Goal: Information Seeking & Learning: Check status

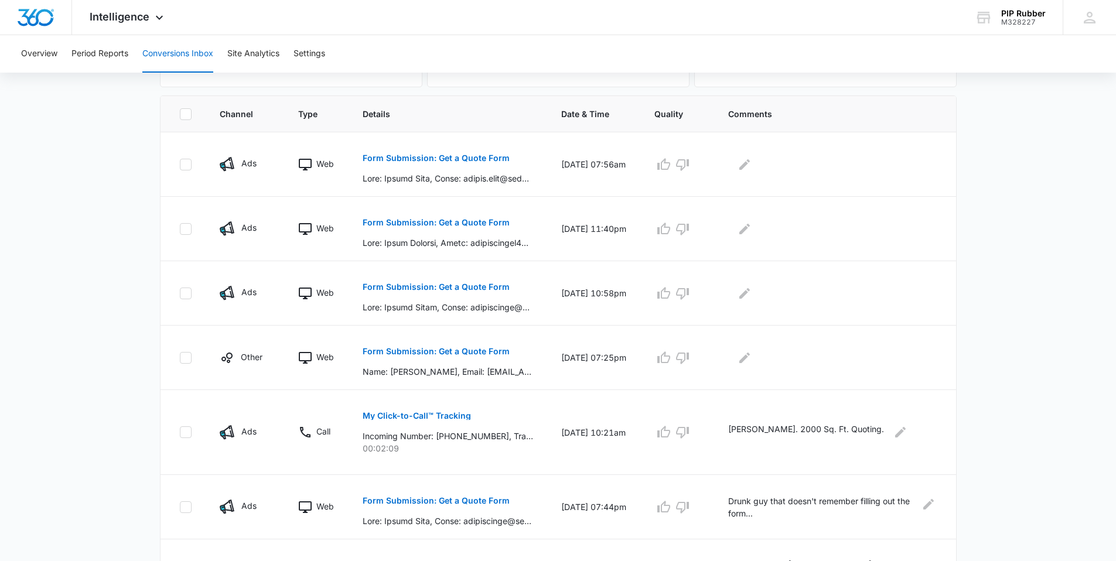
scroll to position [249, 0]
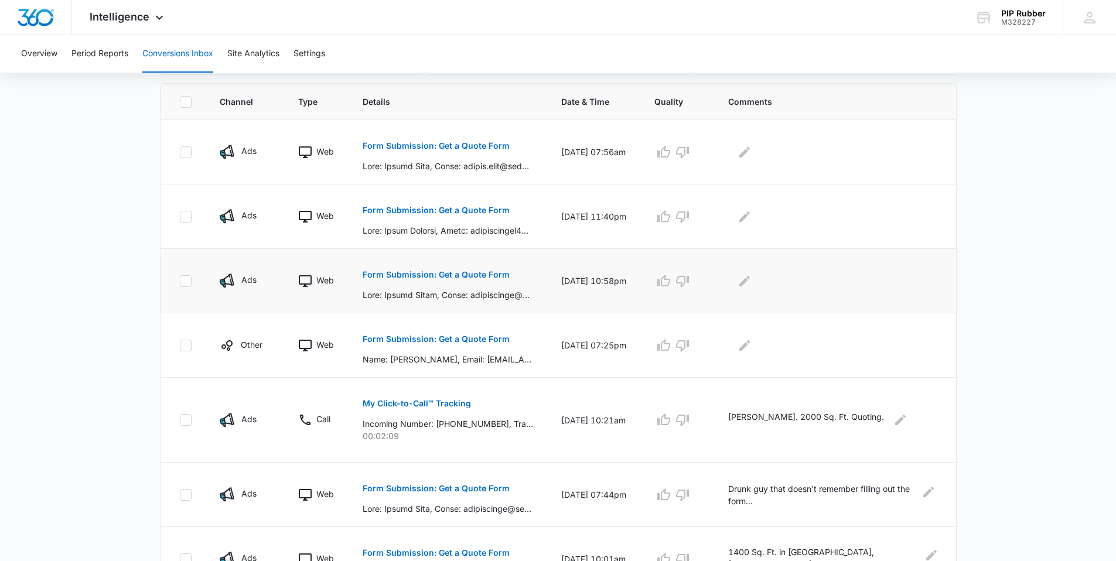
click at [447, 276] on p "Form Submission: Get a Quote Form" at bounding box center [436, 275] width 147 height 8
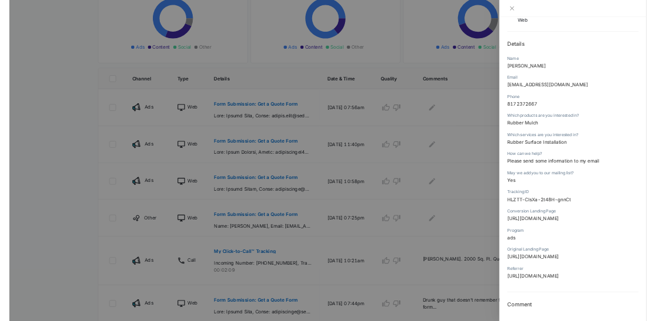
scroll to position [139, 0]
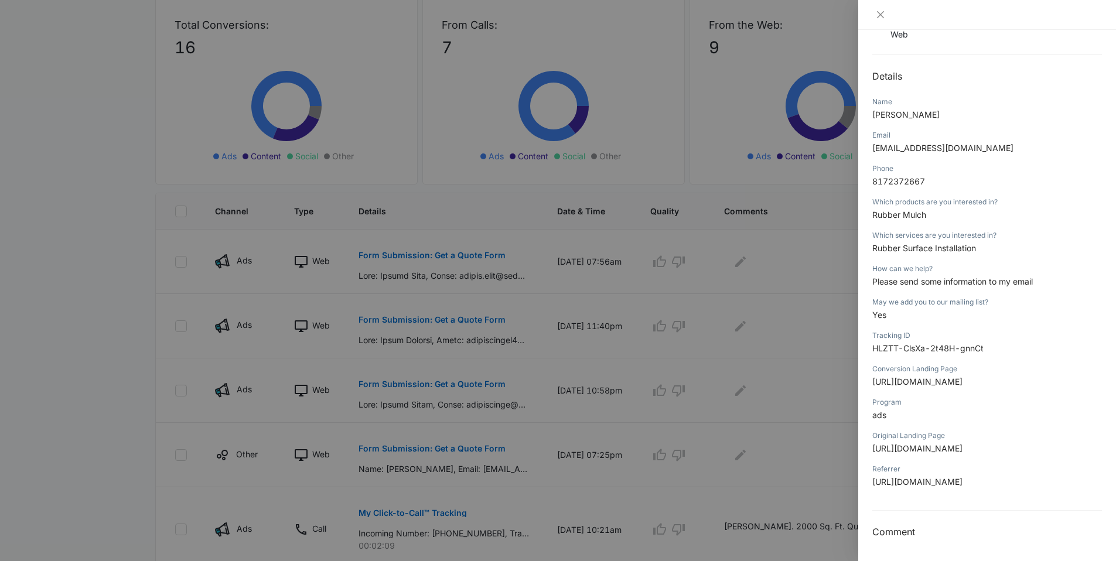
click at [440, 357] on div at bounding box center [558, 280] width 1116 height 561
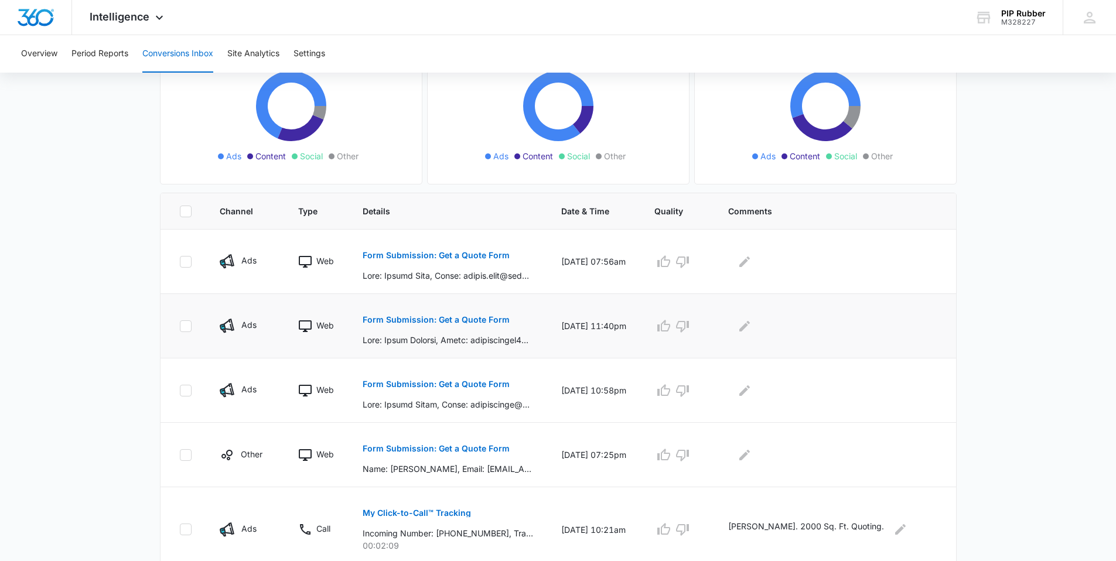
click at [445, 321] on p "Form Submission: Get a Quote Form" at bounding box center [436, 320] width 147 height 8
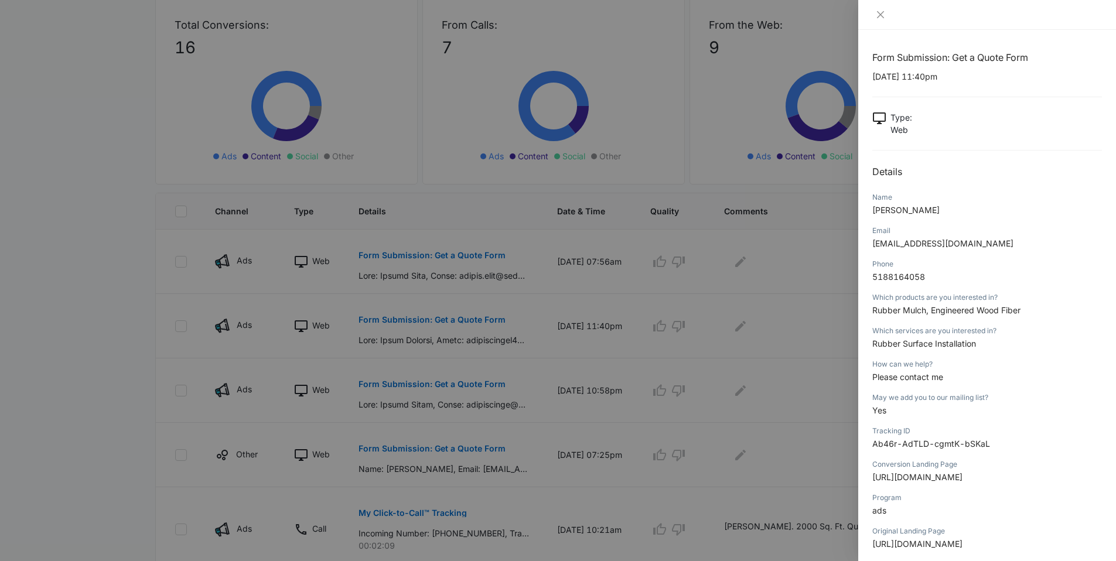
click at [495, 289] on div at bounding box center [558, 280] width 1116 height 561
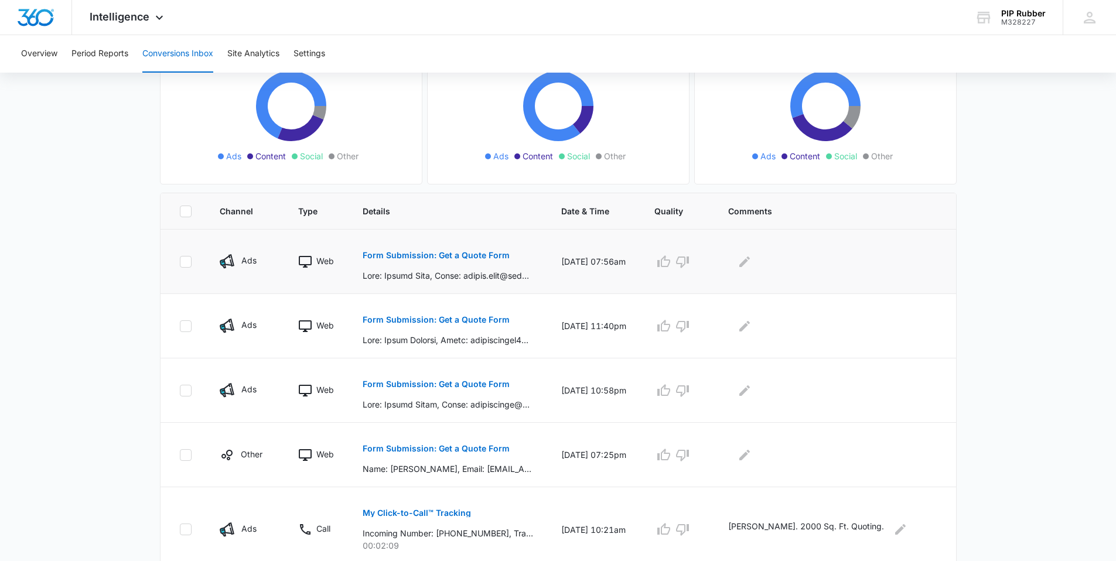
click at [458, 258] on p "Form Submission: Get a Quote Form" at bounding box center [436, 255] width 147 height 8
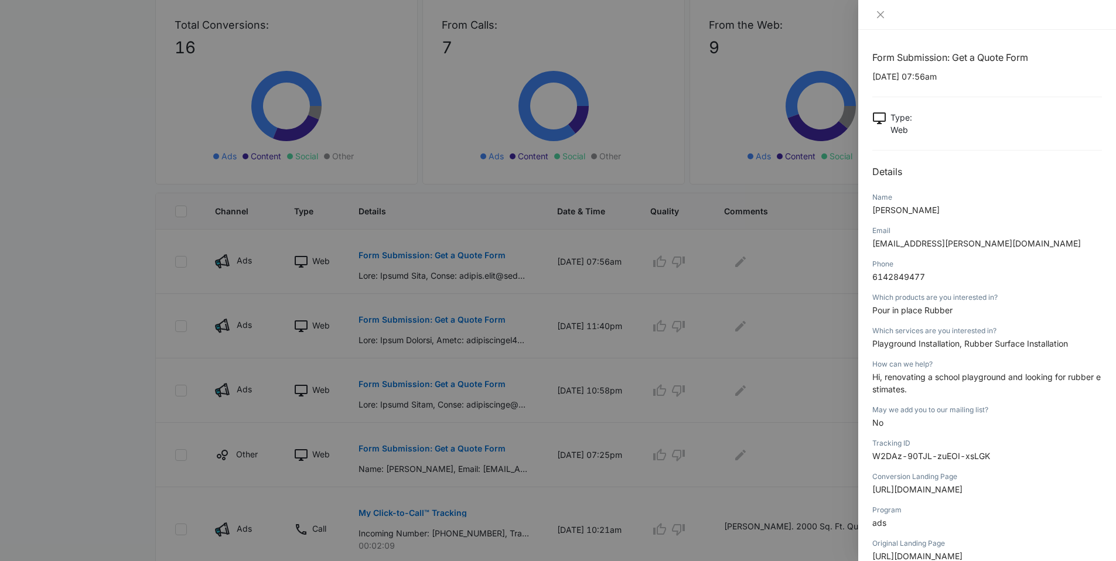
click at [834, 343] on div at bounding box center [558, 280] width 1116 height 561
